Goal: Navigation & Orientation: Find specific page/section

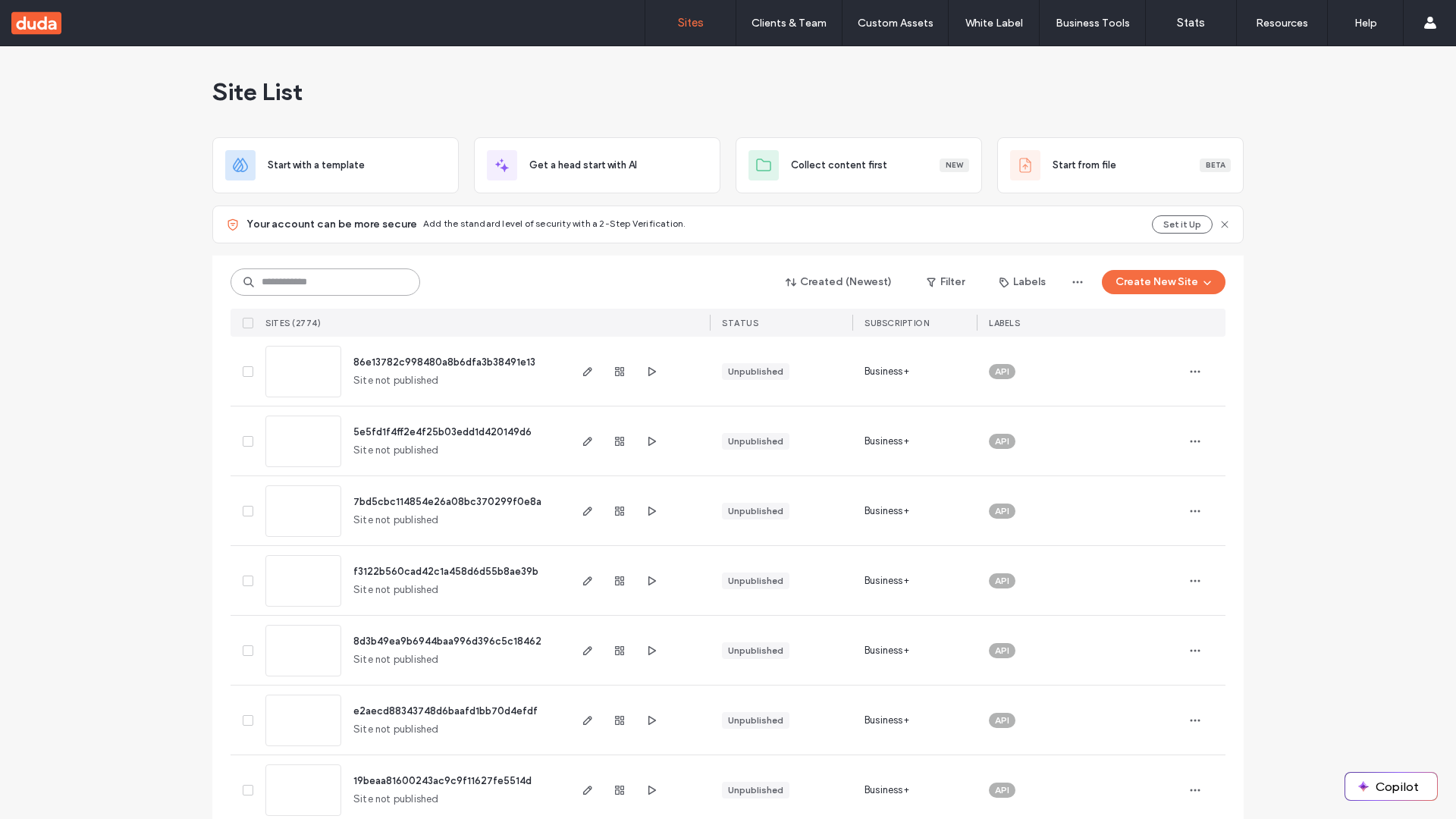
click at [320, 282] on input at bounding box center [325, 282] width 189 height 28
type input "**********"
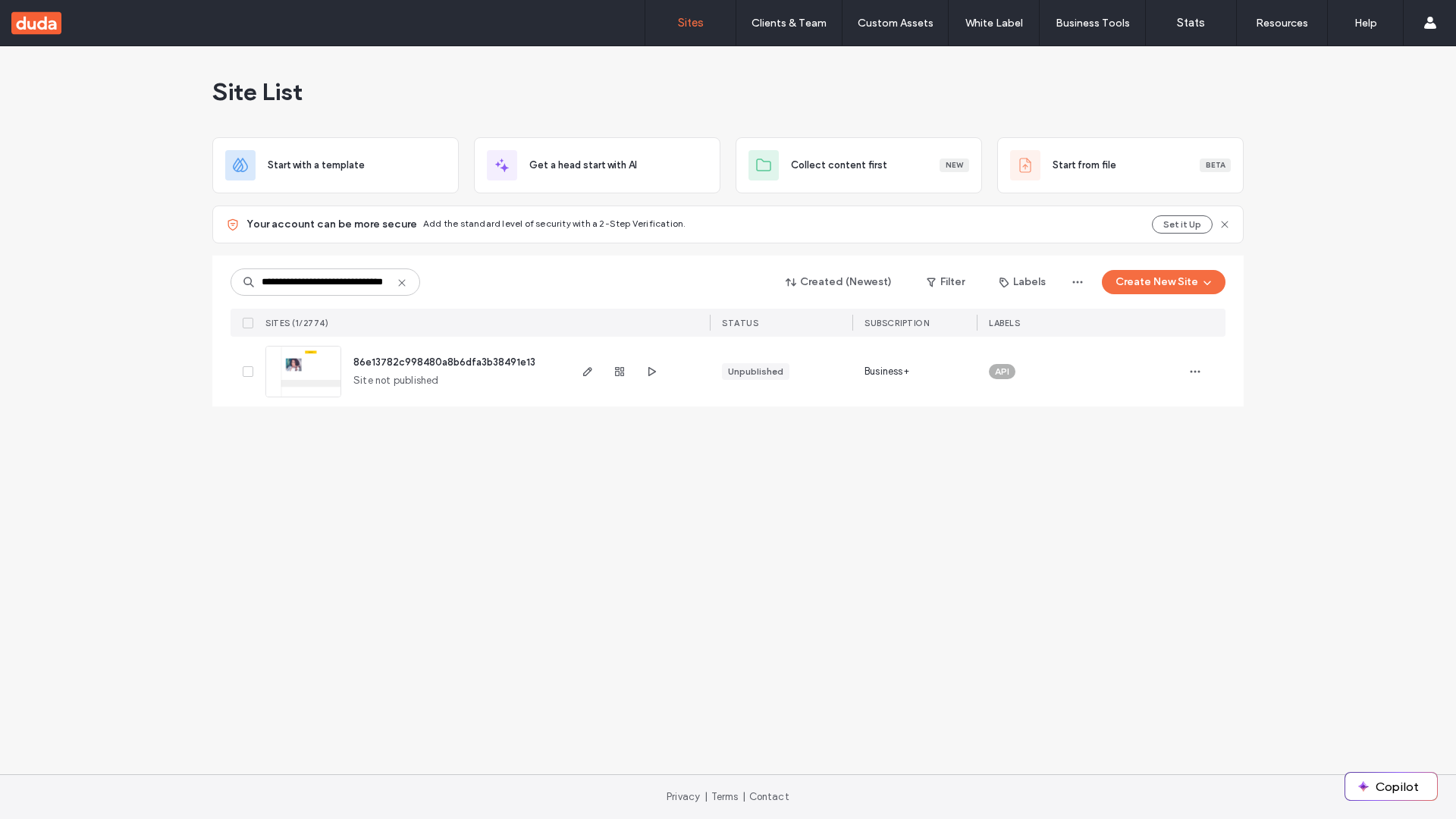
click at [445, 362] on span "86e13782c998480a8b6dfa3b38491e13" at bounding box center [445, 362] width 182 height 11
